Goal: Find specific page/section: Find specific page/section

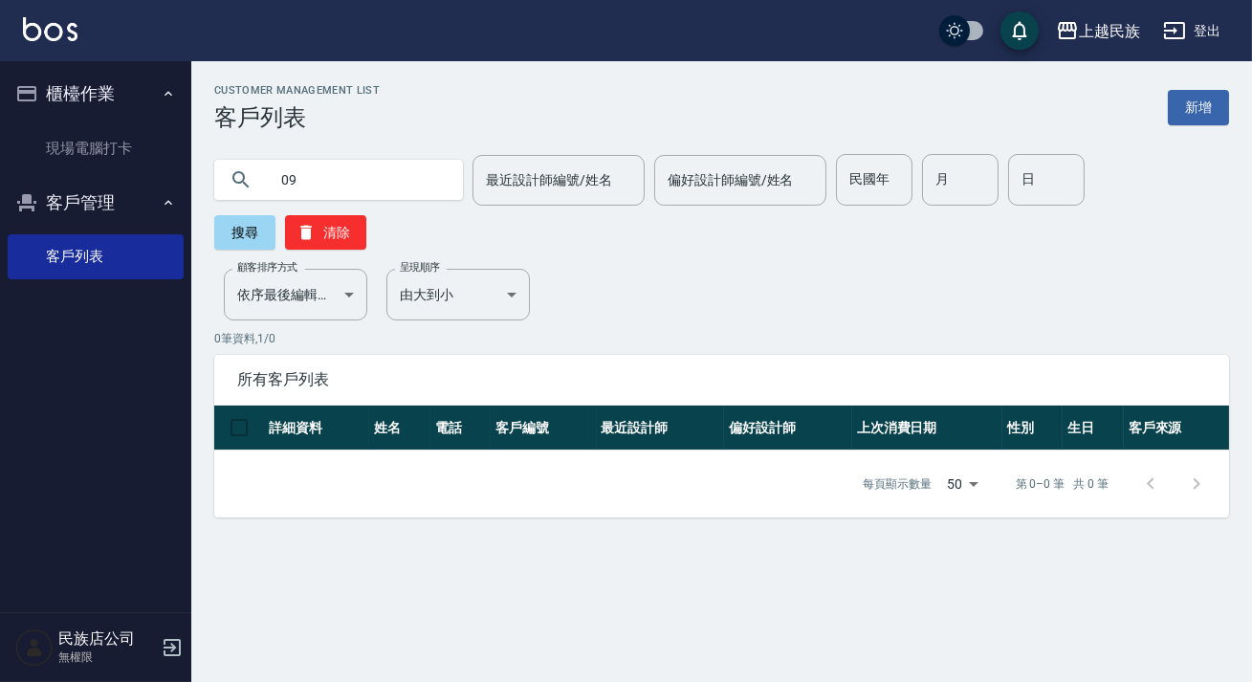
type input "0"
type input "[PERSON_NAME]"
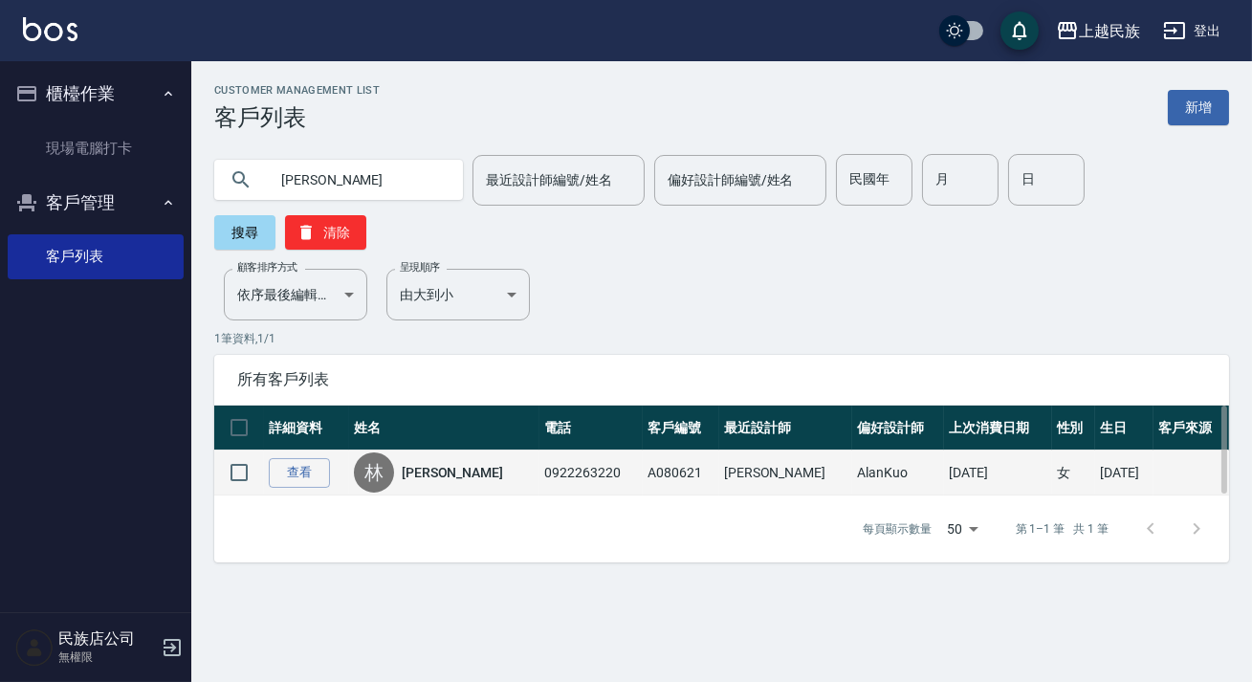
click at [417, 470] on link "[PERSON_NAME]" at bounding box center [452, 472] width 101 height 19
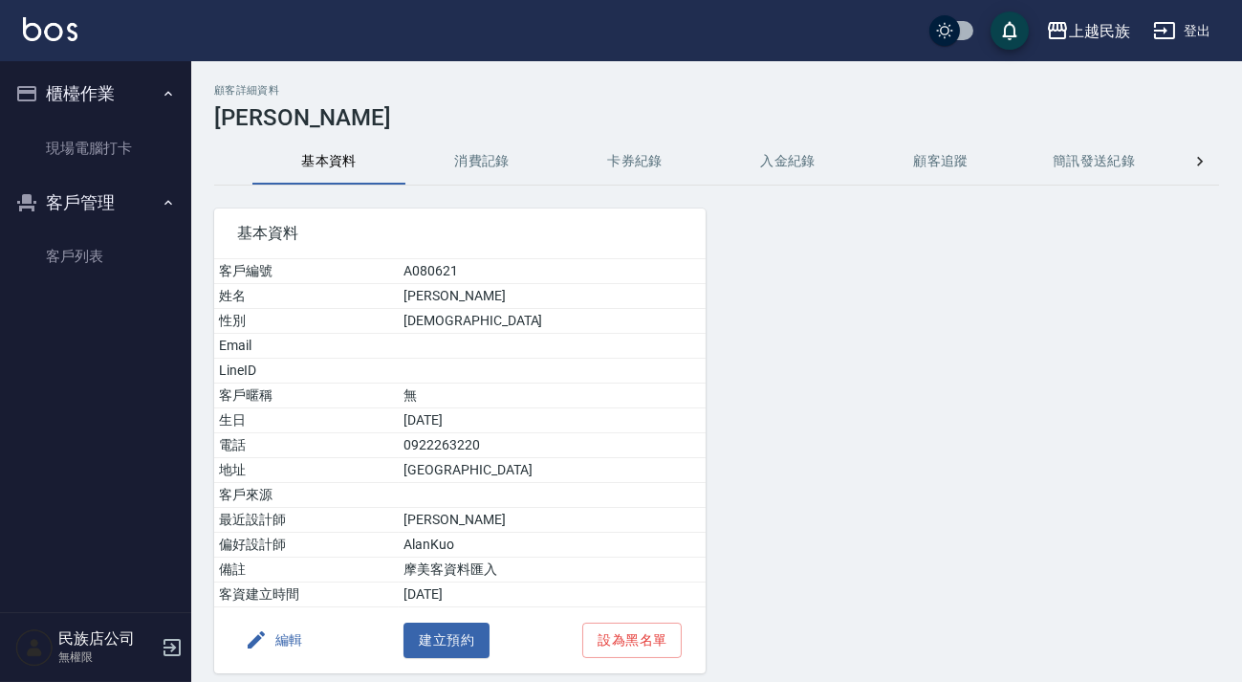
click at [760, 171] on button "入金紀錄" at bounding box center [788, 162] width 153 height 46
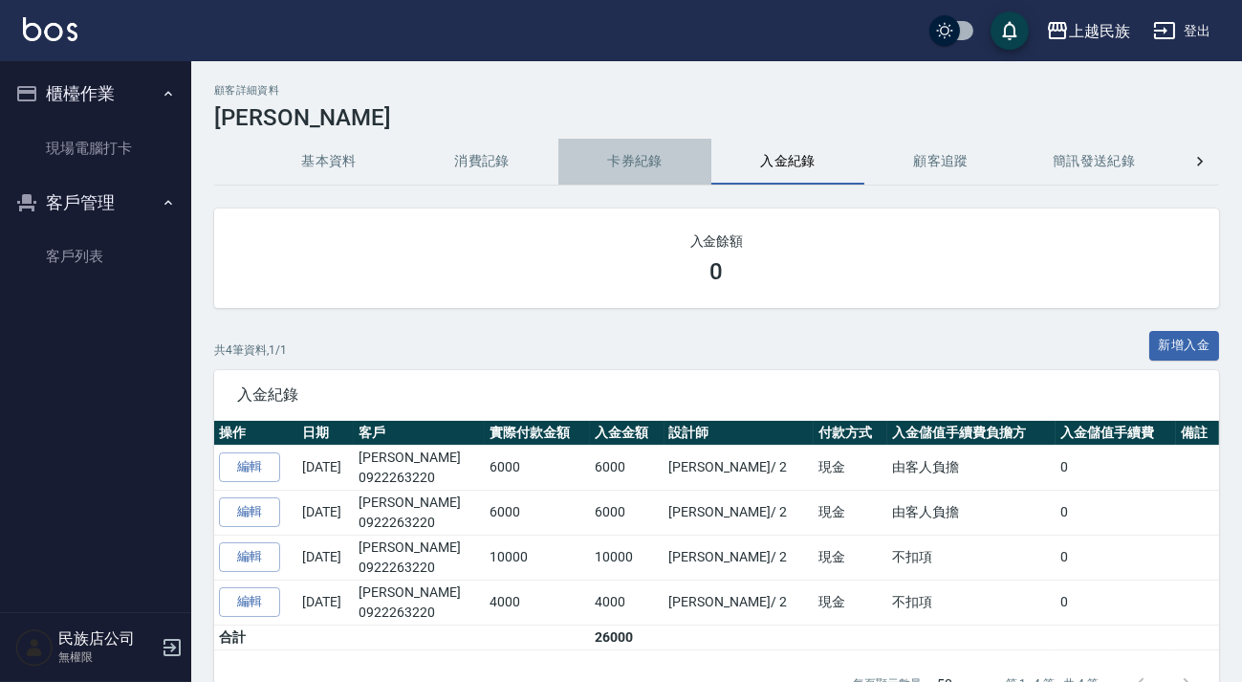
click at [649, 171] on button "卡券紀錄" at bounding box center [635, 162] width 153 height 46
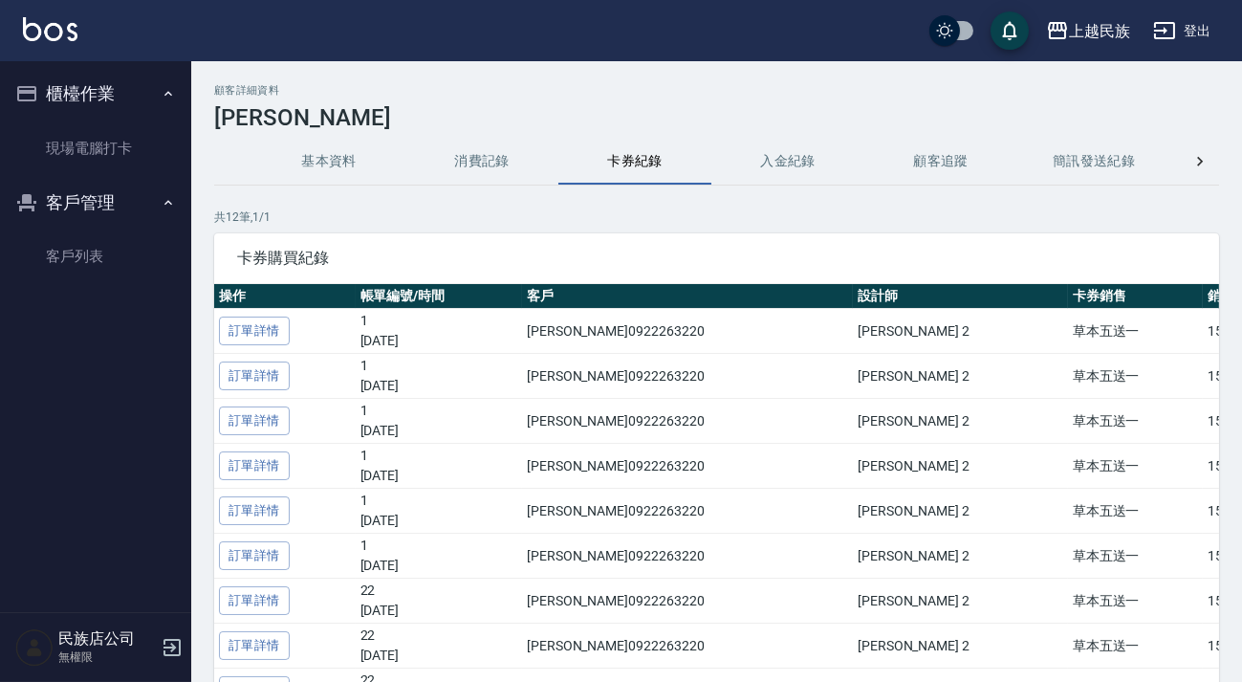
scroll to position [347, 0]
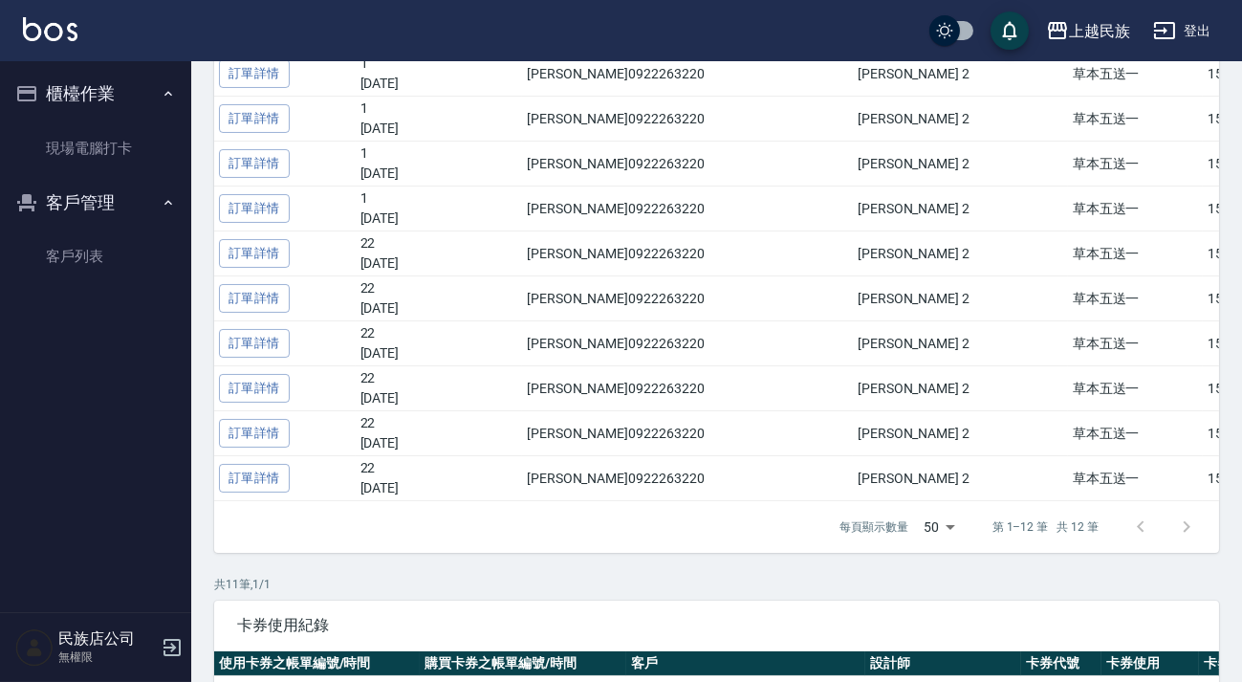
click at [40, 37] on img at bounding box center [50, 29] width 55 height 24
